Goal: Task Accomplishment & Management: Manage account settings

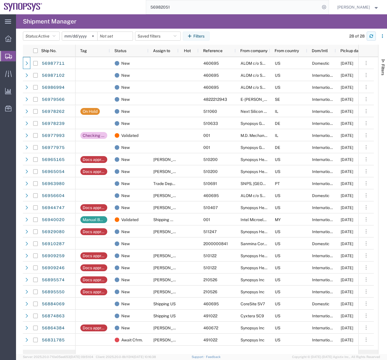
click at [372, 34] on icon "button" at bounding box center [371, 36] width 4 height 4
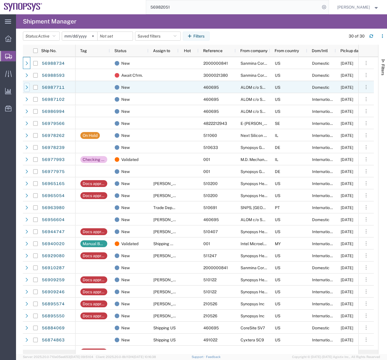
click at [27, 87] on icon at bounding box center [27, 87] width 4 height 4
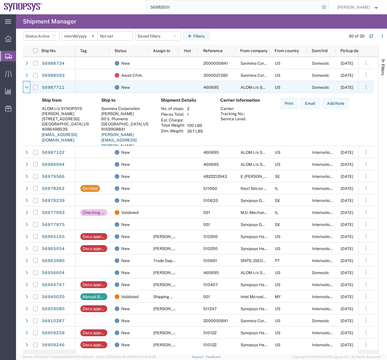
click at [27, 87] on icon at bounding box center [27, 87] width 4 height 4
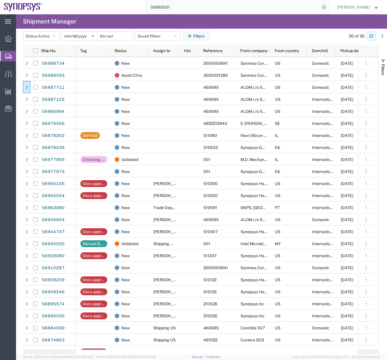
click at [373, 35] on icon "button" at bounding box center [371, 34] width 3 height 1
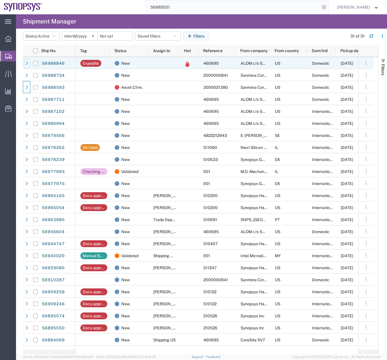
click at [25, 62] on icon at bounding box center [27, 63] width 4 height 4
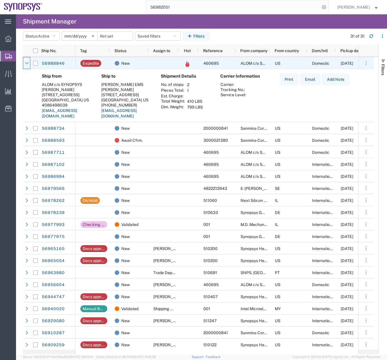
click at [25, 62] on icon at bounding box center [27, 63] width 4 height 4
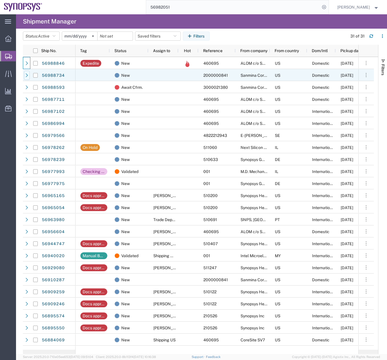
click at [24, 72] on div at bounding box center [27, 75] width 6 height 9
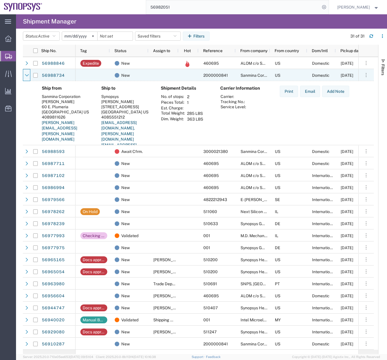
click at [24, 72] on div at bounding box center [27, 75] width 6 height 9
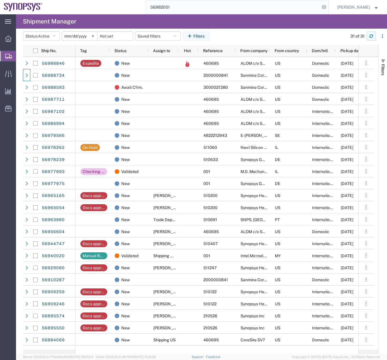
click at [372, 35] on icon "button" at bounding box center [371, 36] width 4 height 4
